Goal: Information Seeking & Learning: Learn about a topic

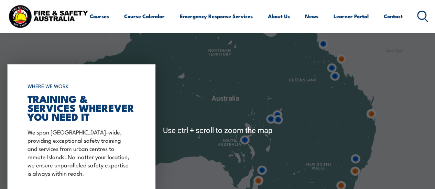
scroll to position [449, 0]
click at [374, 115] on img at bounding box center [371, 113] width 13 height 13
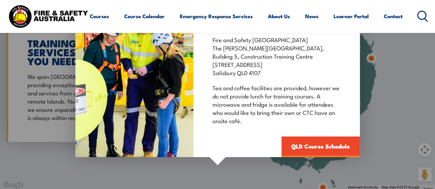
scroll to position [504, 0]
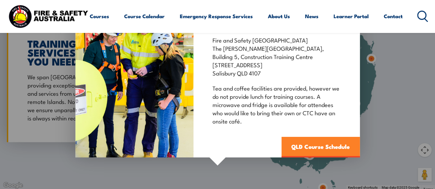
click at [316, 146] on link "QLD Course Schedule" at bounding box center [320, 147] width 78 height 21
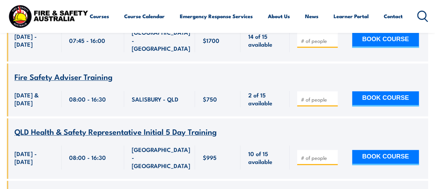
scroll to position [1559, 0]
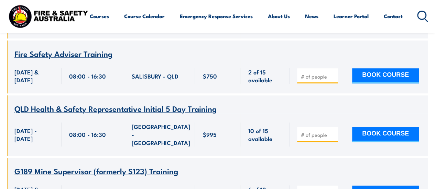
click at [107, 59] on span "Fire Safety Adviser Training" at bounding box center [63, 54] width 98 height 12
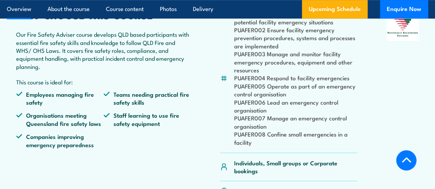
scroll to position [222, 0]
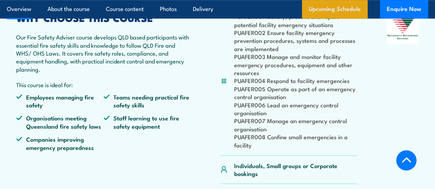
click at [337, 8] on link "Upcoming Schedule" at bounding box center [335, 9] width 66 height 19
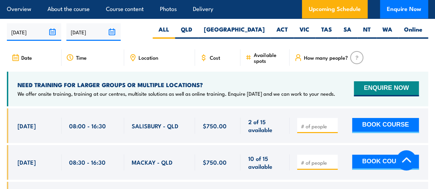
scroll to position [1140, 0]
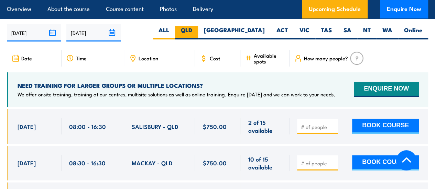
click at [198, 34] on label "QLD" at bounding box center [186, 32] width 23 height 13
click at [197, 31] on input "QLD" at bounding box center [194, 28] width 4 height 4
radio input "true"
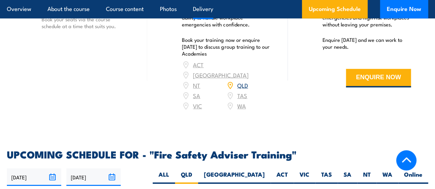
scroll to position [991, 0]
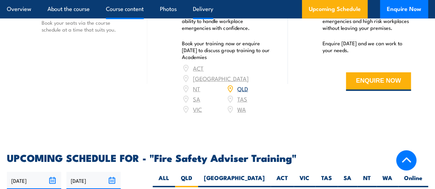
click at [135, 11] on link "Course content" at bounding box center [125, 9] width 38 height 18
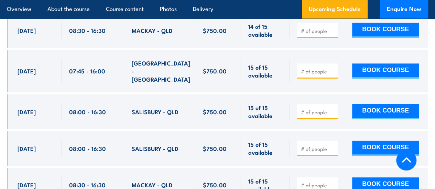
scroll to position [1542, 0]
